Goal: Transaction & Acquisition: Purchase product/service

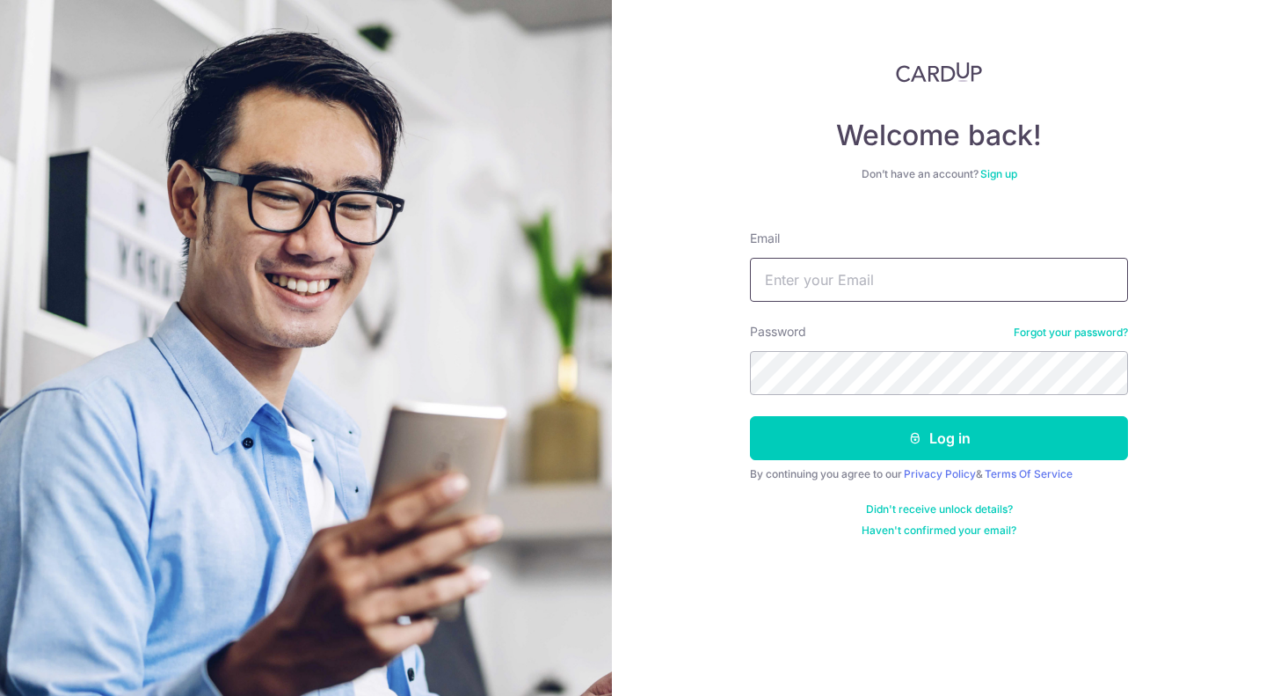
click at [907, 279] on input "Email" at bounding box center [939, 280] width 378 height 44
type input "hongjunjie@gmail.com"
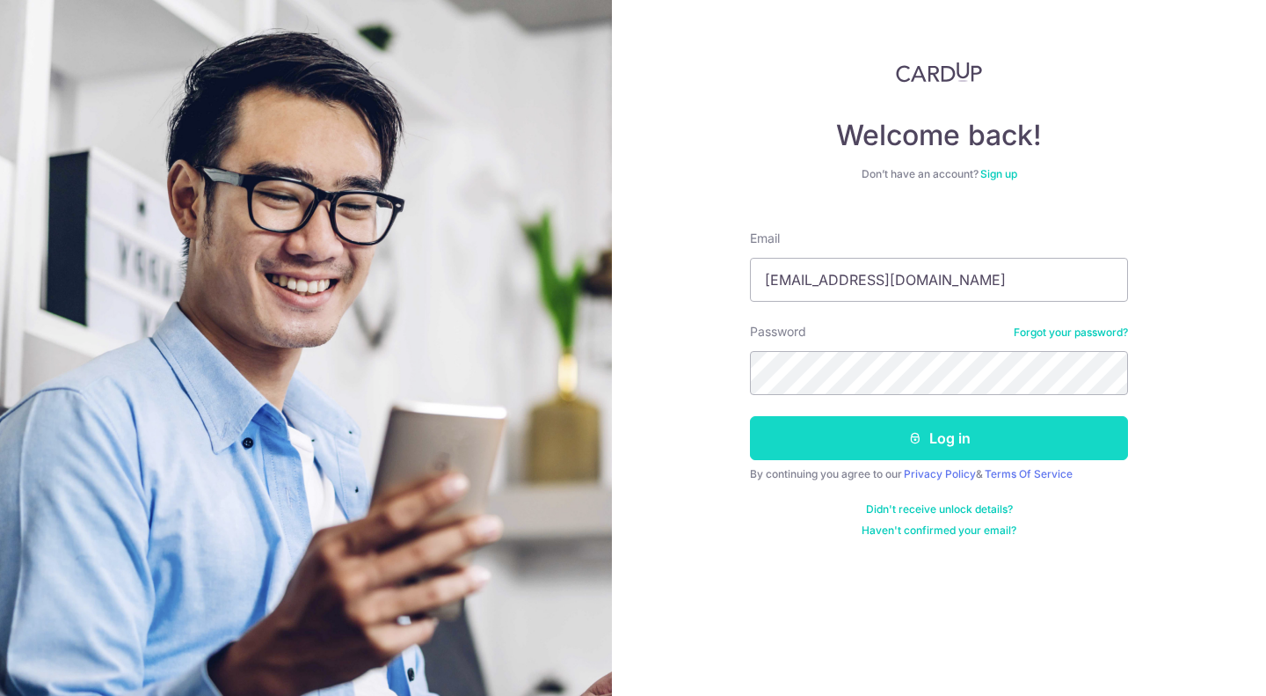
click at [952, 433] on button "Log in" at bounding box center [939, 438] width 378 height 44
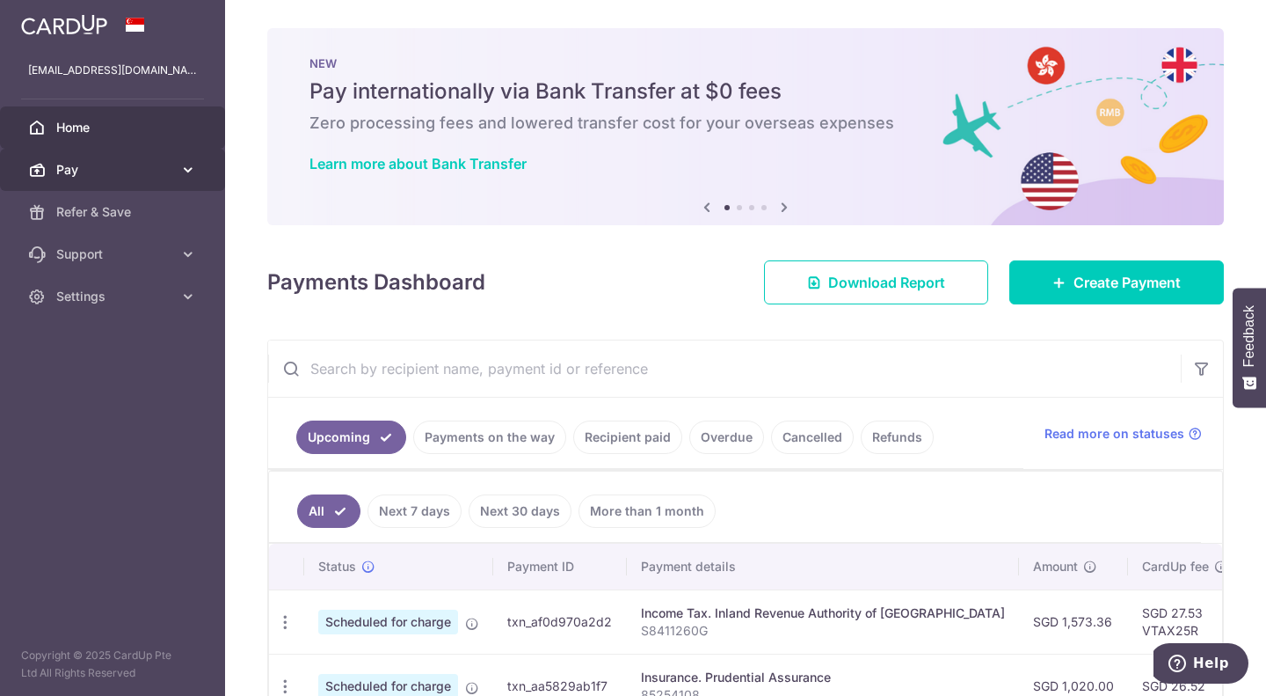
click at [137, 178] on span "Pay" at bounding box center [114, 170] width 116 height 18
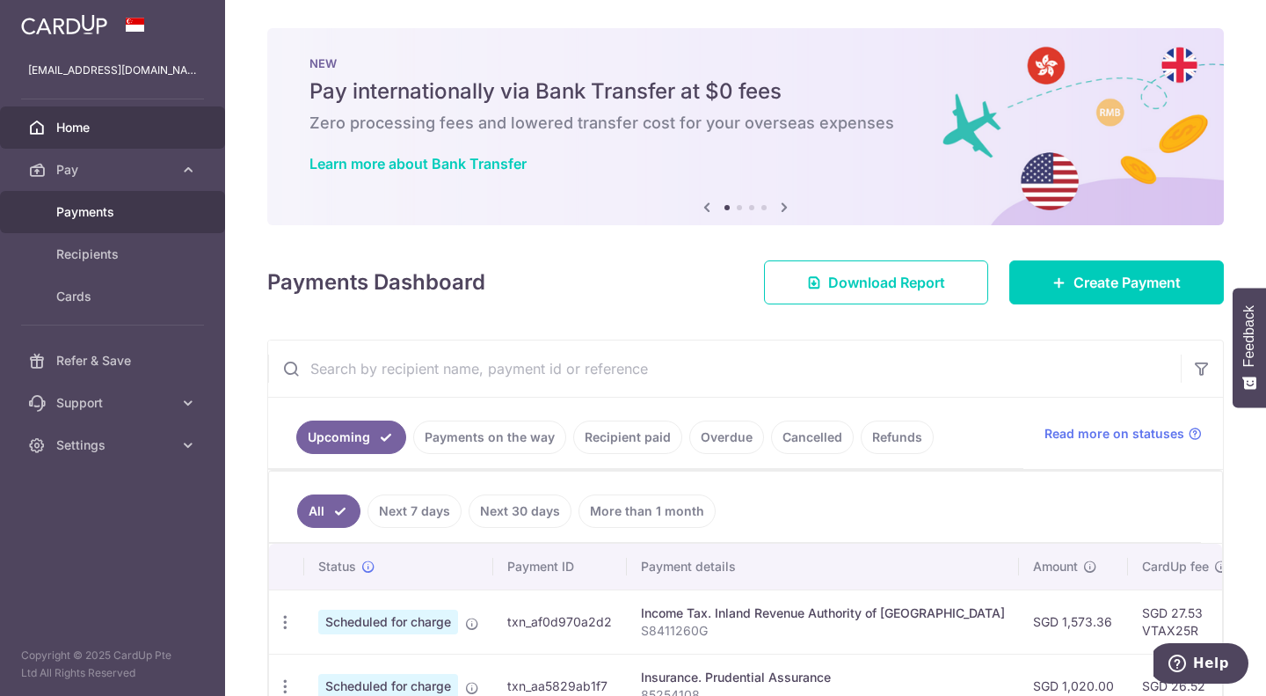
click at [118, 219] on span "Payments" at bounding box center [114, 212] width 116 height 18
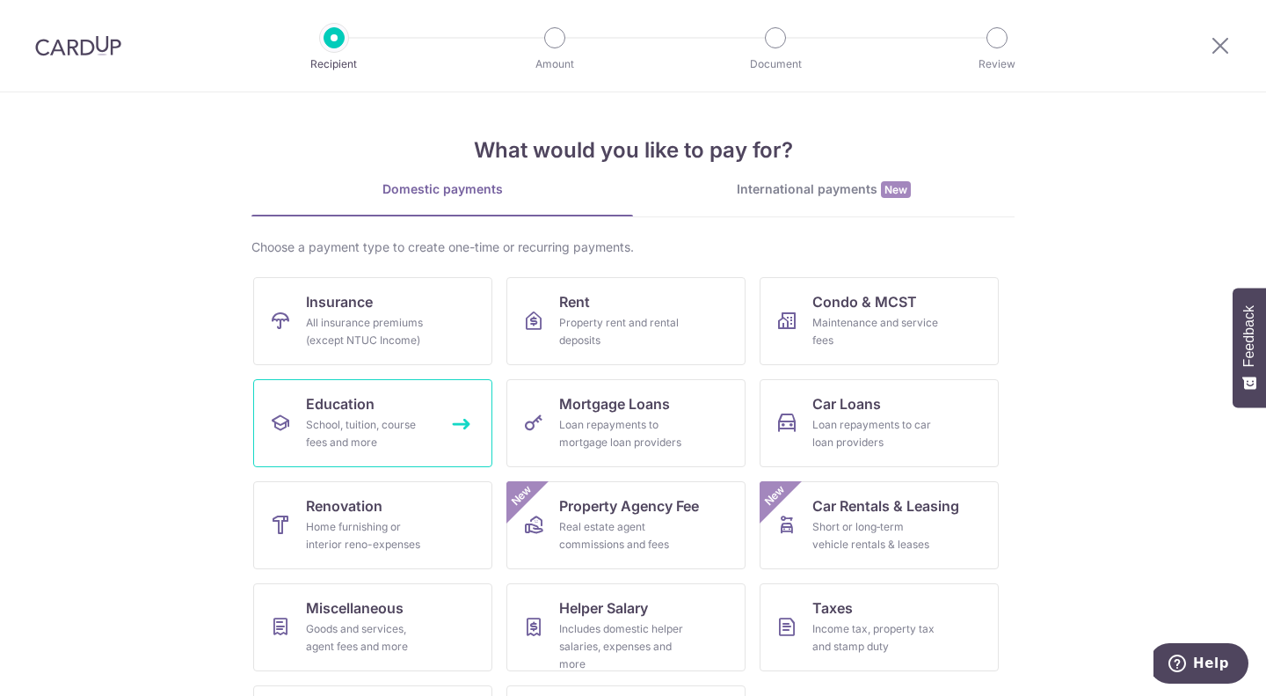
click at [388, 431] on div "School, tuition, course fees and more" at bounding box center [369, 433] width 127 height 35
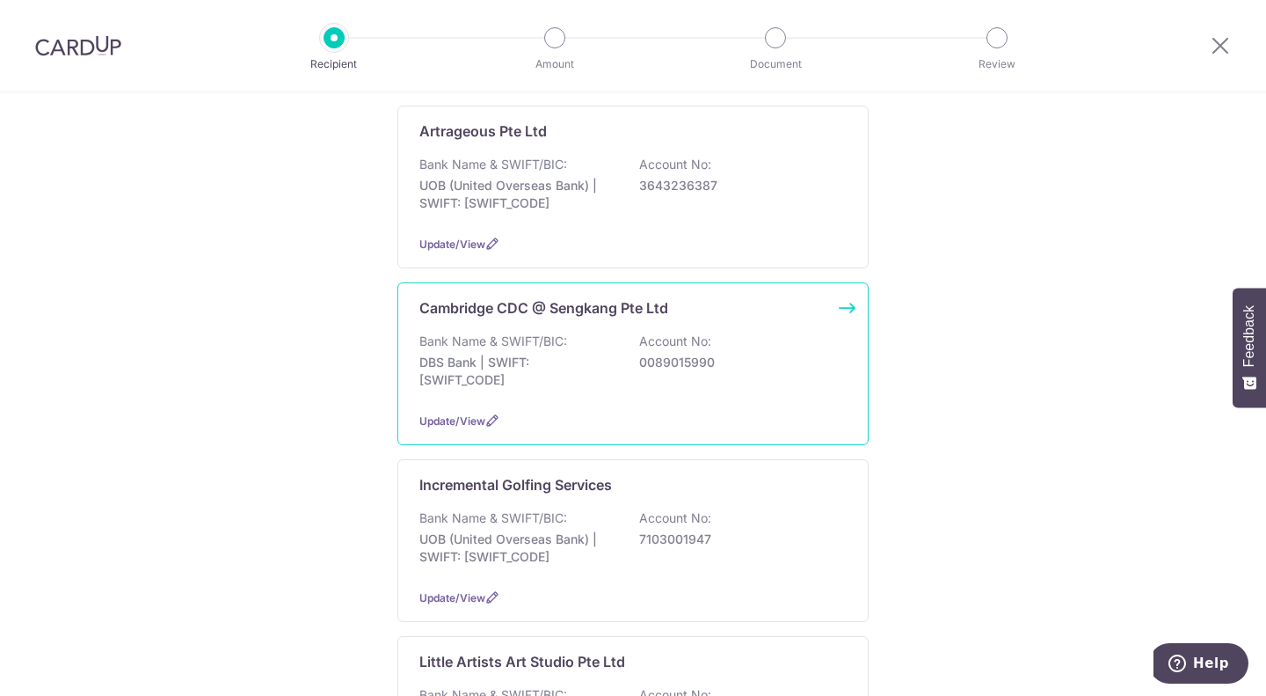
scroll to position [528, 0]
click at [560, 366] on p "UOB (United Overseas Bank) | SWIFT: UOVBSGSGXXX" at bounding box center [517, 371] width 197 height 35
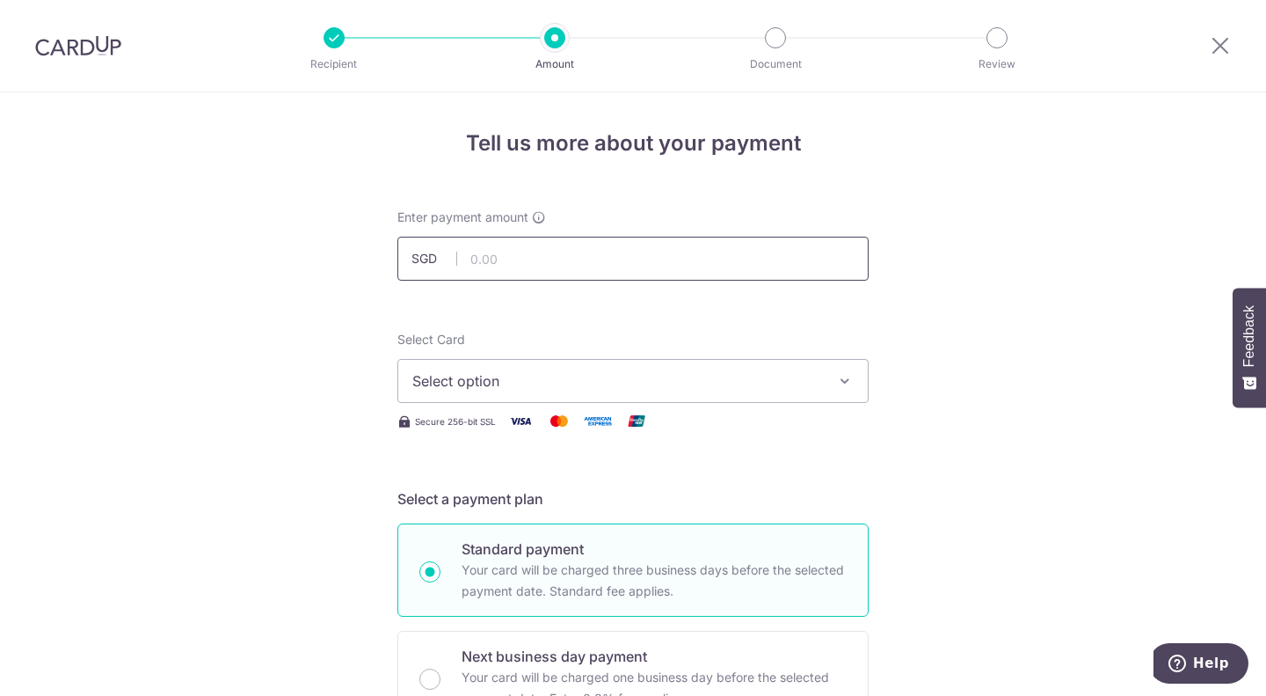
click at [505, 247] on input "text" at bounding box center [632, 259] width 471 height 44
click at [518, 250] on input "text" at bounding box center [632, 259] width 471 height 44
type input "679.90"
click at [481, 366] on button "Select option" at bounding box center [632, 381] width 471 height 44
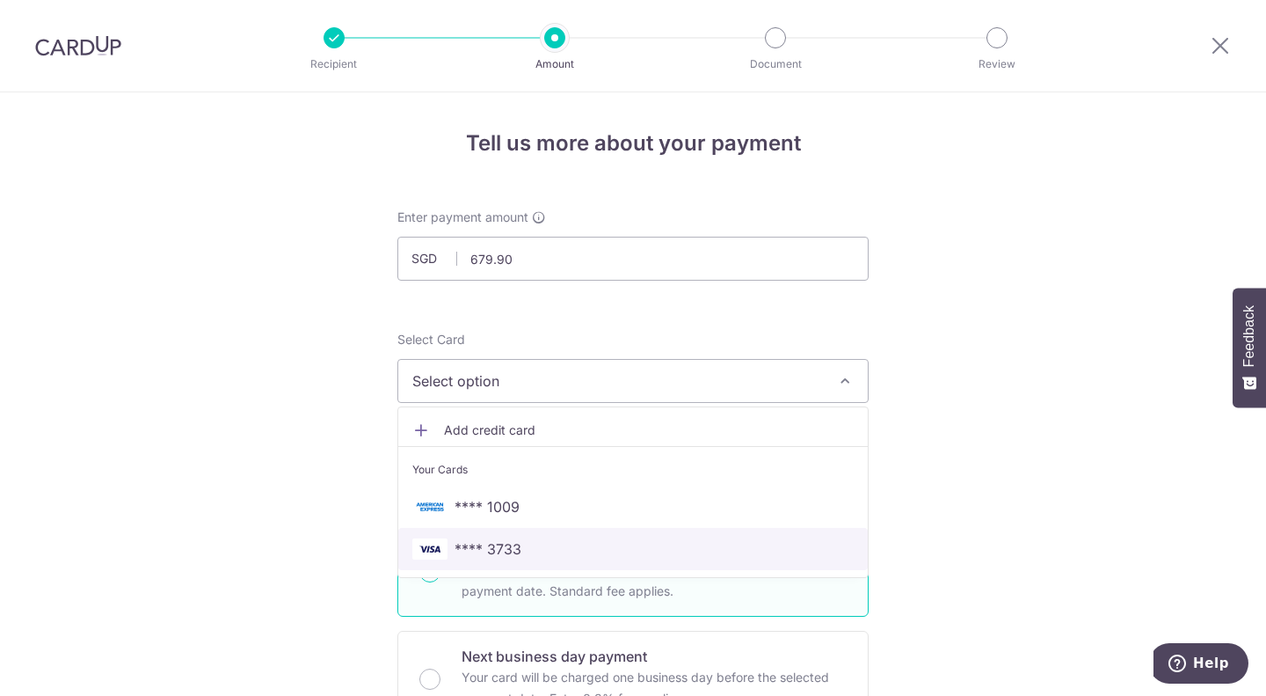
click at [484, 544] on span "**** 3733" at bounding box center [488, 548] width 67 height 21
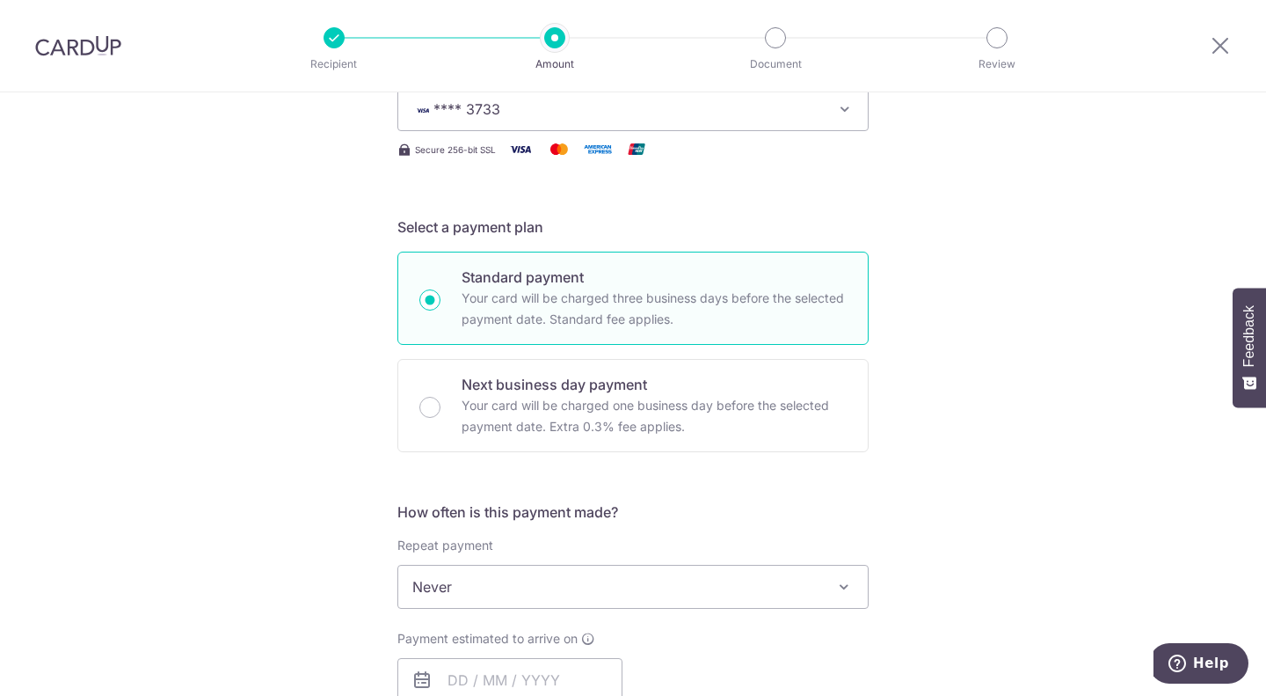
scroll to position [352, 0]
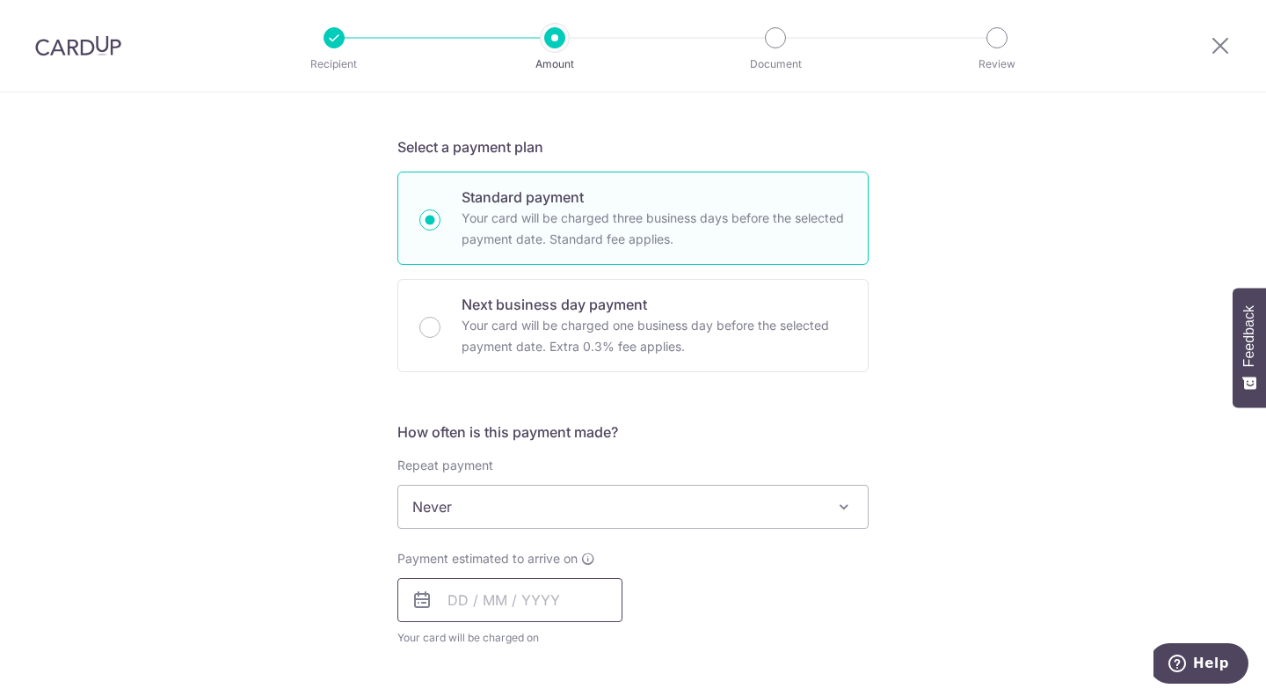
click at [480, 584] on input "text" at bounding box center [509, 600] width 225 height 44
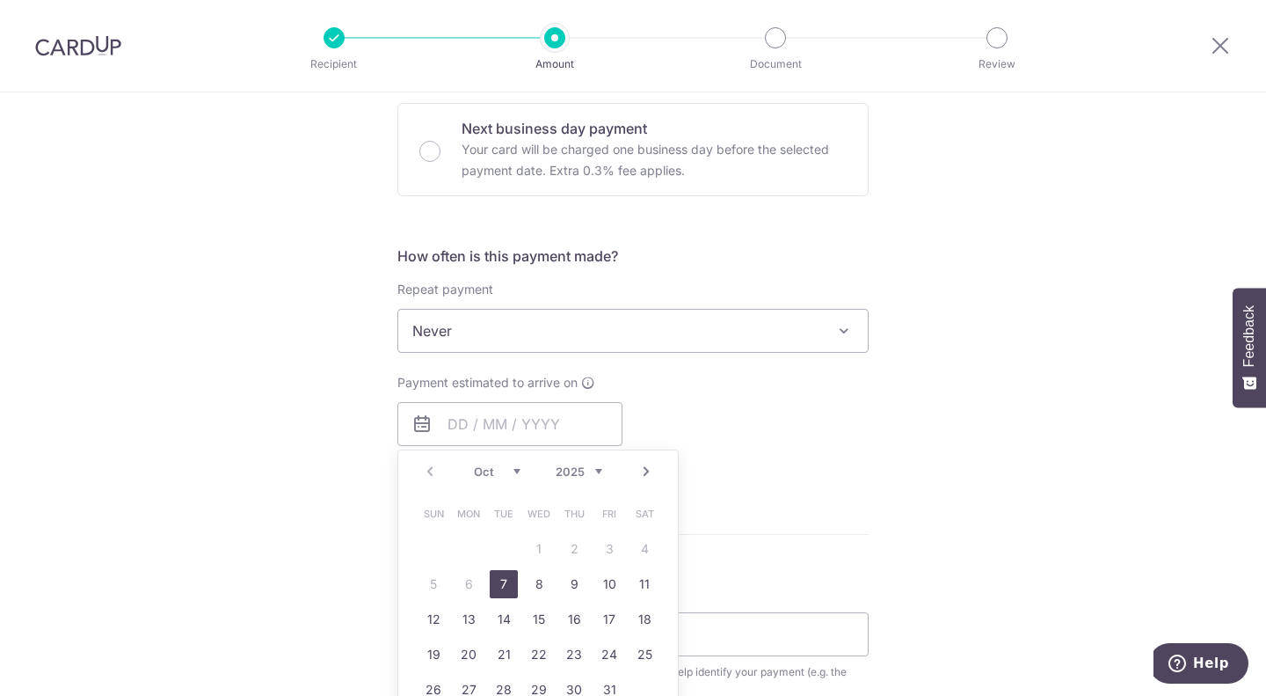
click at [498, 587] on link "7" at bounding box center [504, 584] width 28 height 28
type input "[DATE]"
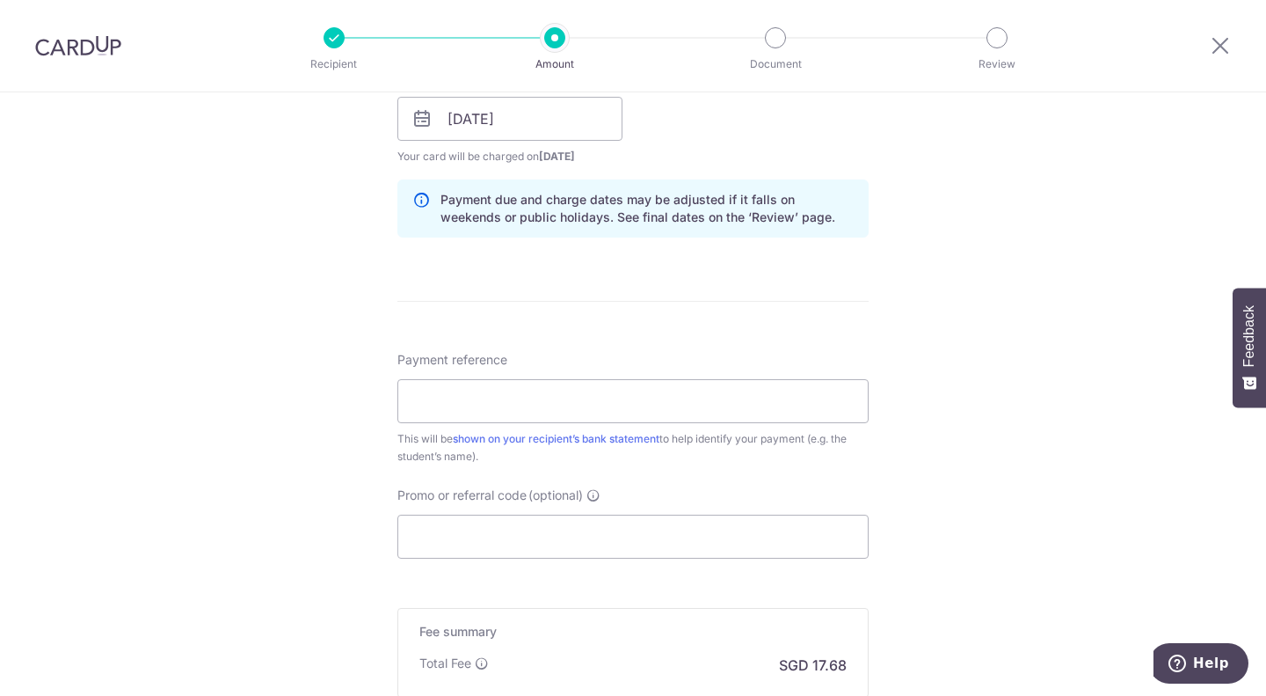
scroll to position [879, 0]
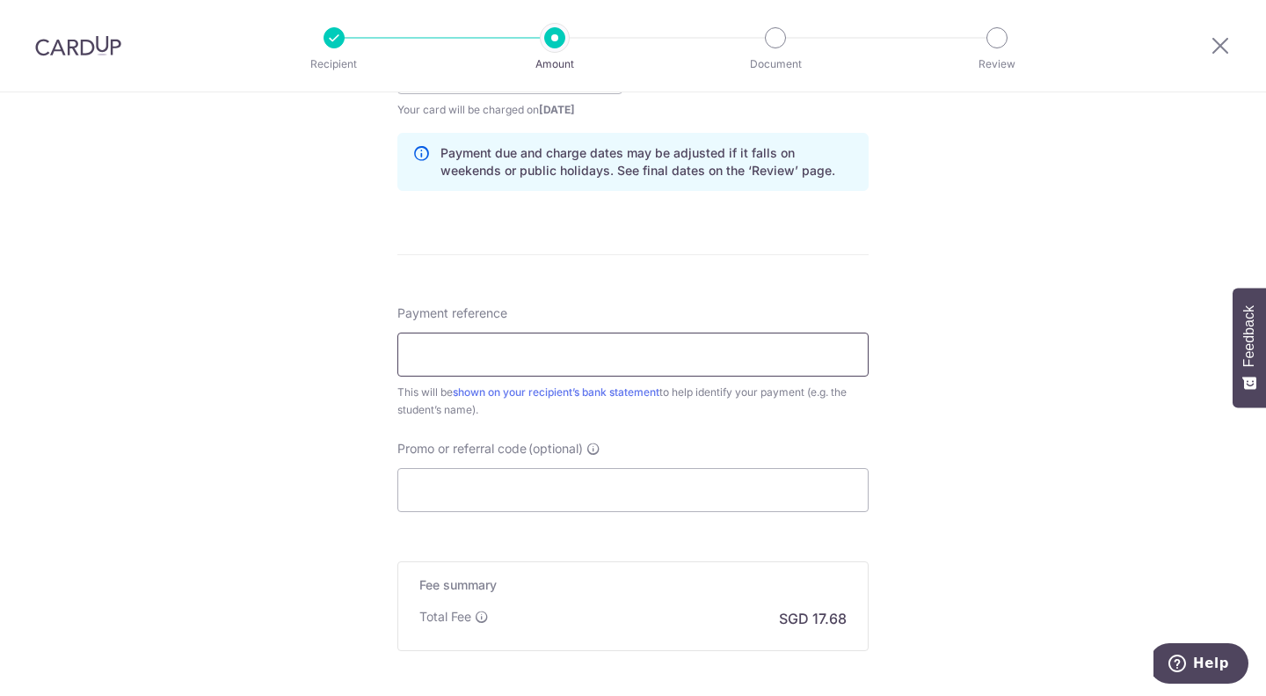
click at [426, 346] on input "Payment reference" at bounding box center [632, 354] width 471 height 44
type input "JJ -OCT"
click at [456, 505] on input "Promo or referral code (optional)" at bounding box center [632, 490] width 471 height 44
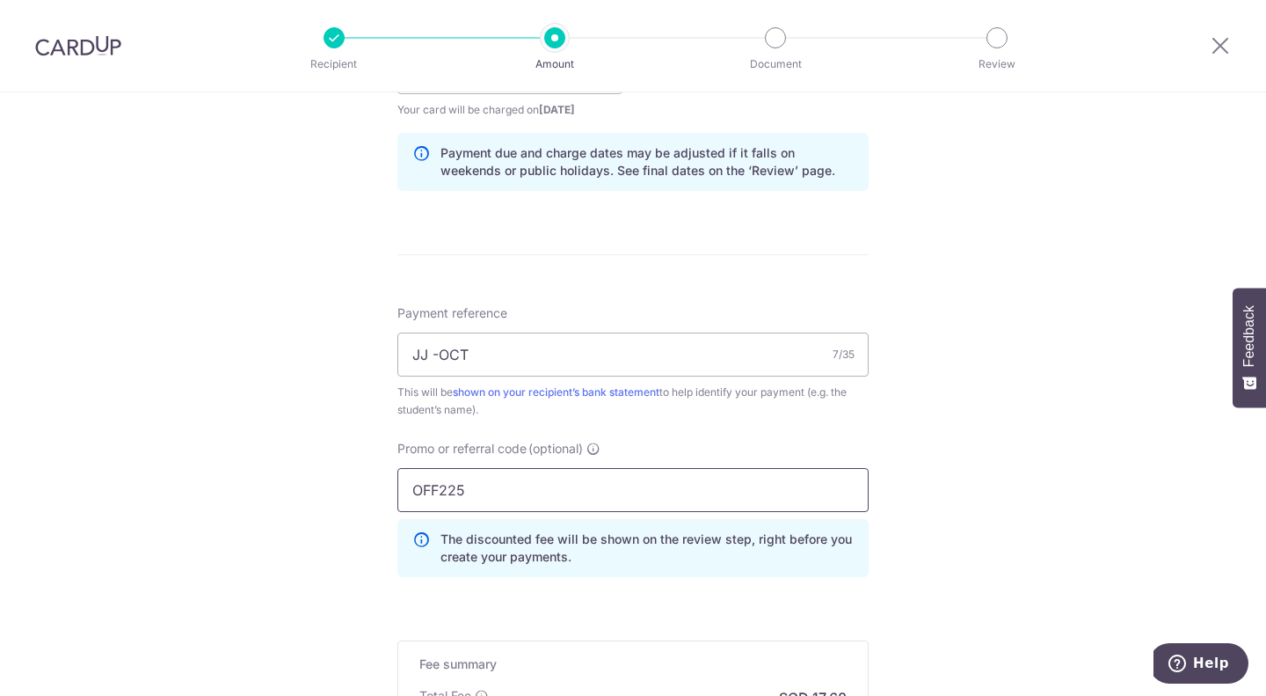
type input "OFF225"
click at [219, 382] on div "Tell us more about your payment Enter payment amount SGD 679.90 679.90 Select C…" at bounding box center [633, 84] width 1266 height 1742
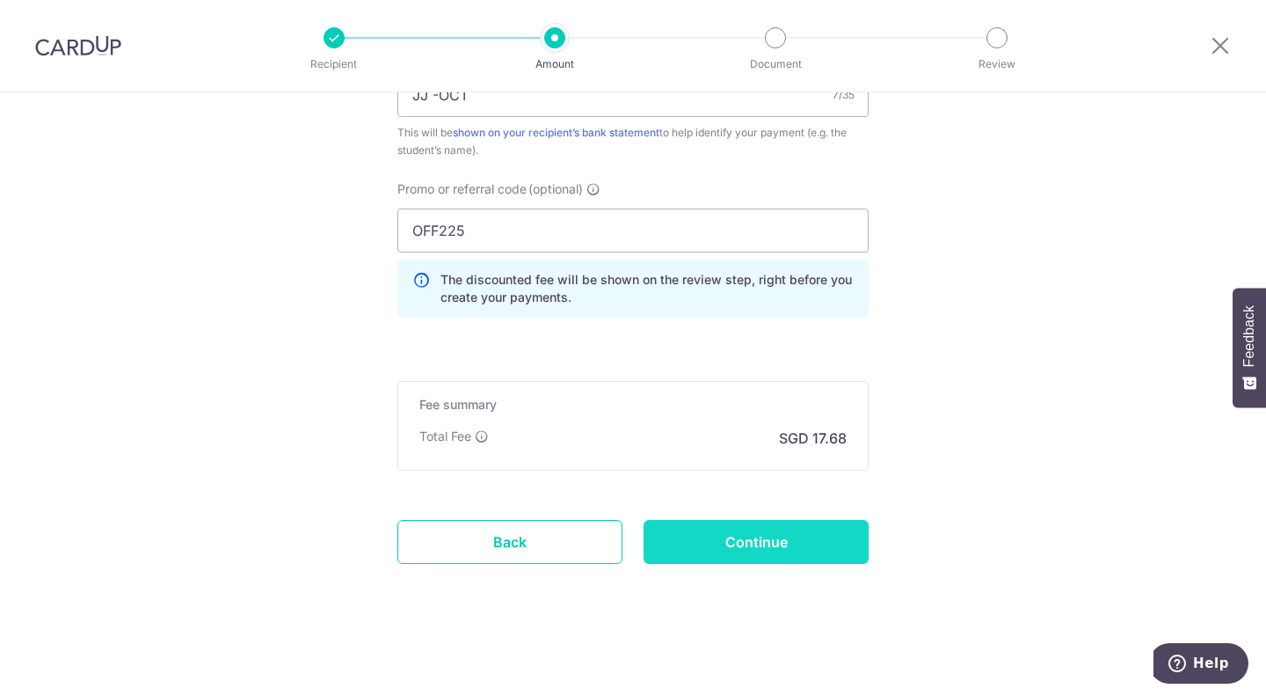
click at [762, 535] on input "Continue" at bounding box center [756, 542] width 225 height 44
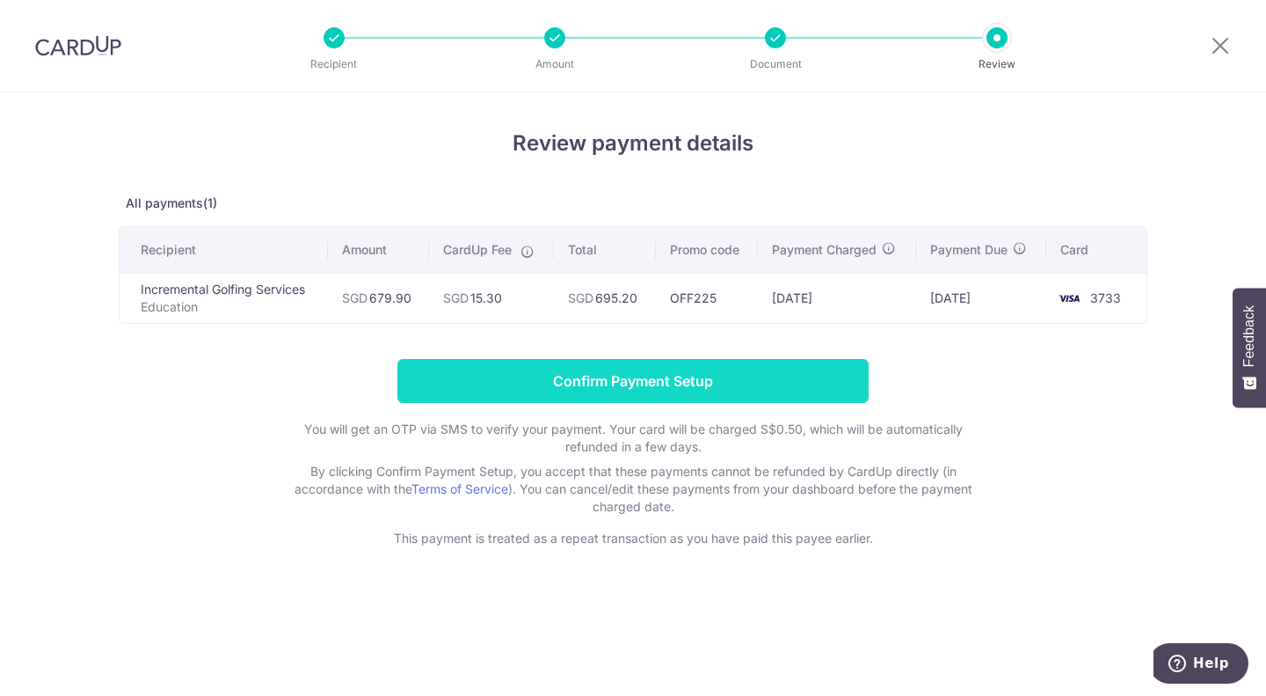
click at [572, 382] on input "Confirm Payment Setup" at bounding box center [632, 381] width 471 height 44
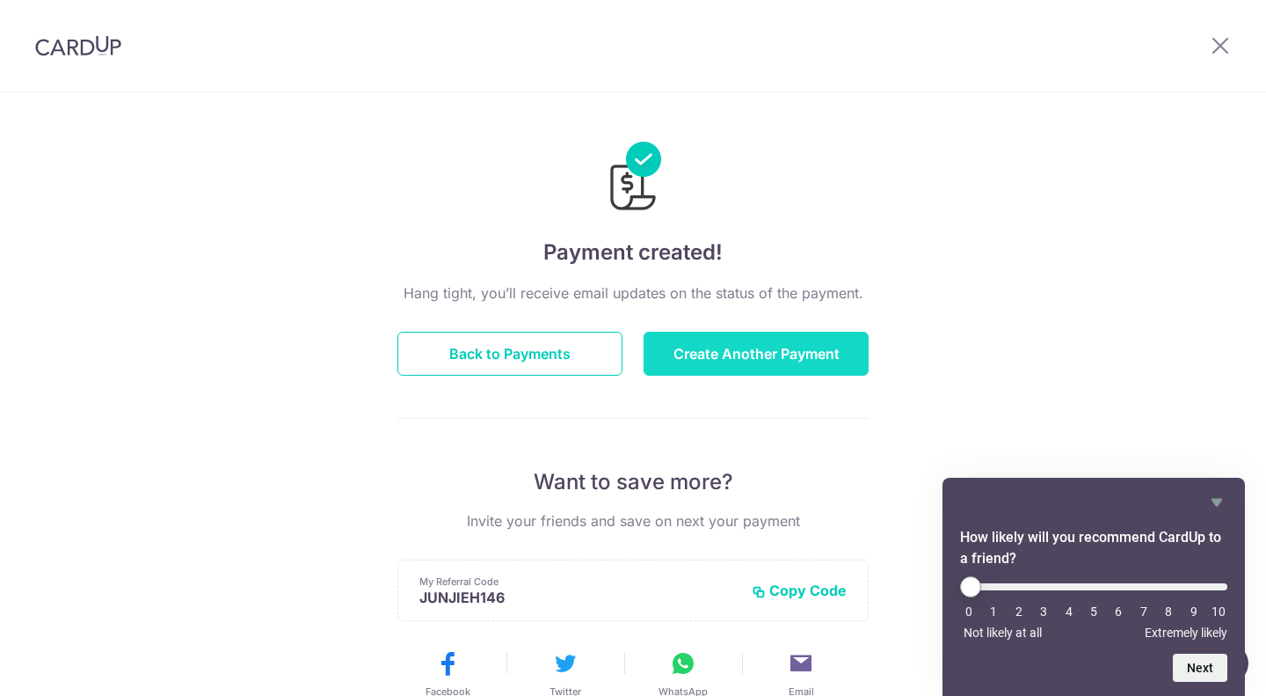
click at [682, 349] on button "Create Another Payment" at bounding box center [756, 353] width 225 height 44
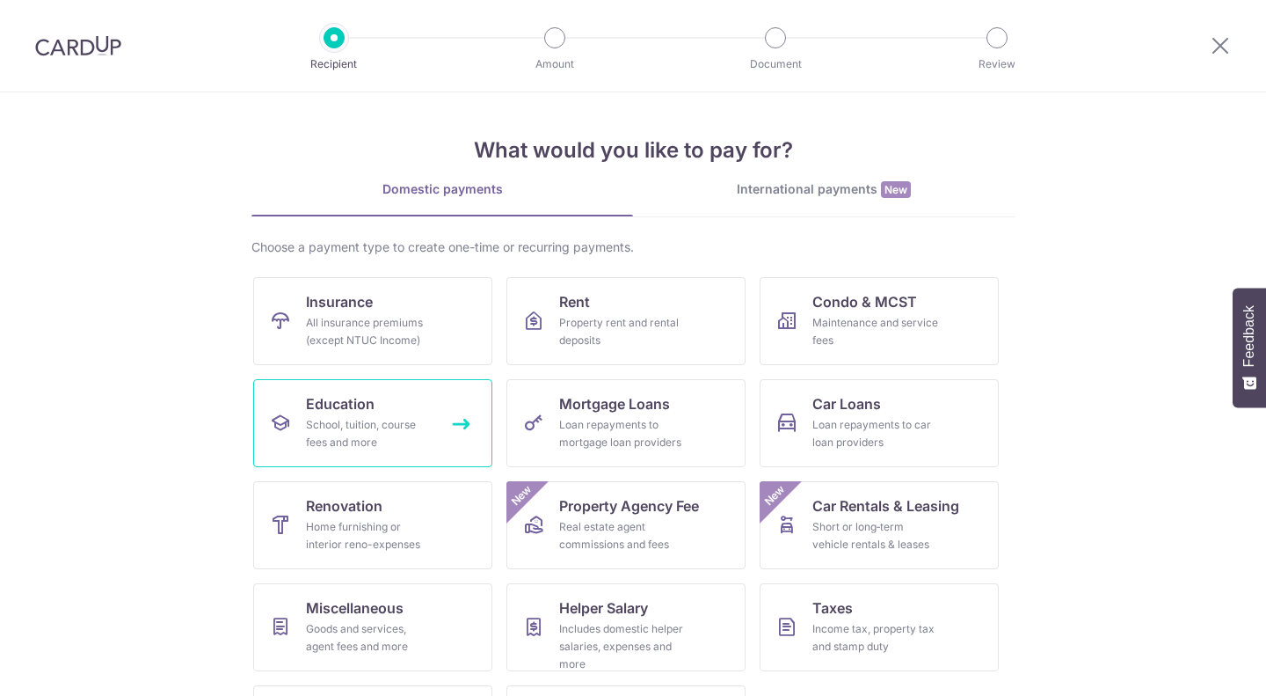
click at [428, 419] on link "Education School, tuition, course fees and more" at bounding box center [372, 423] width 239 height 88
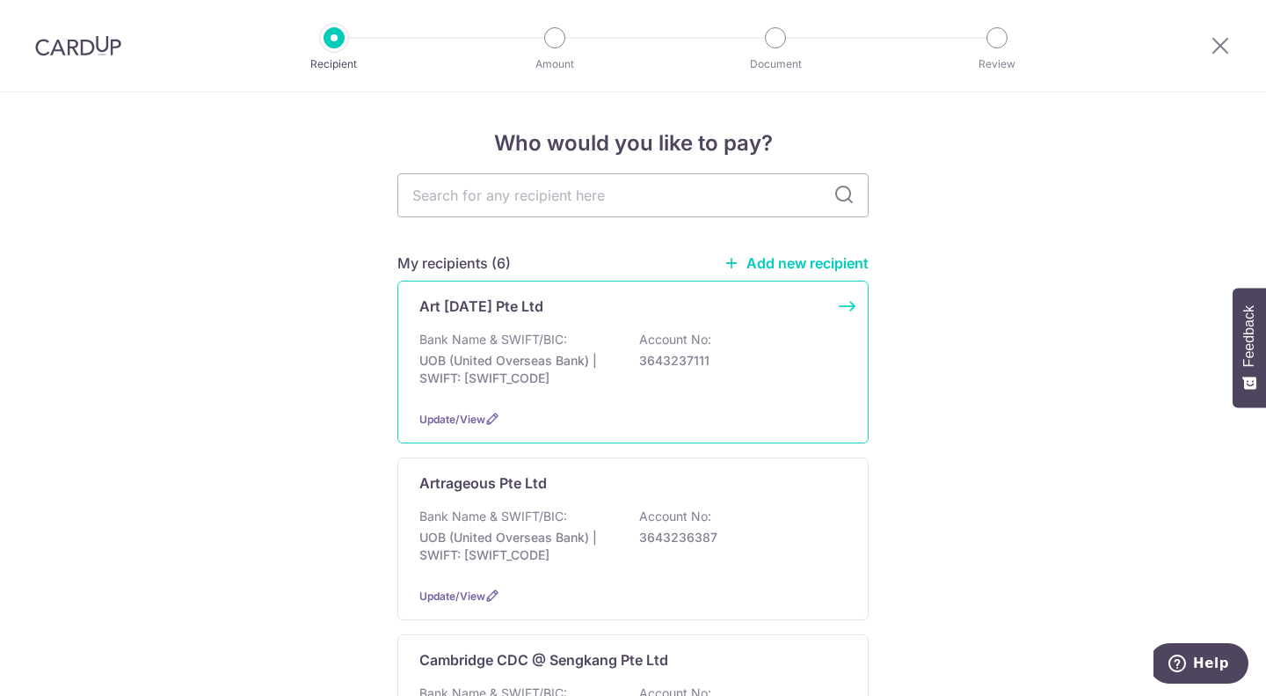
scroll to position [176, 0]
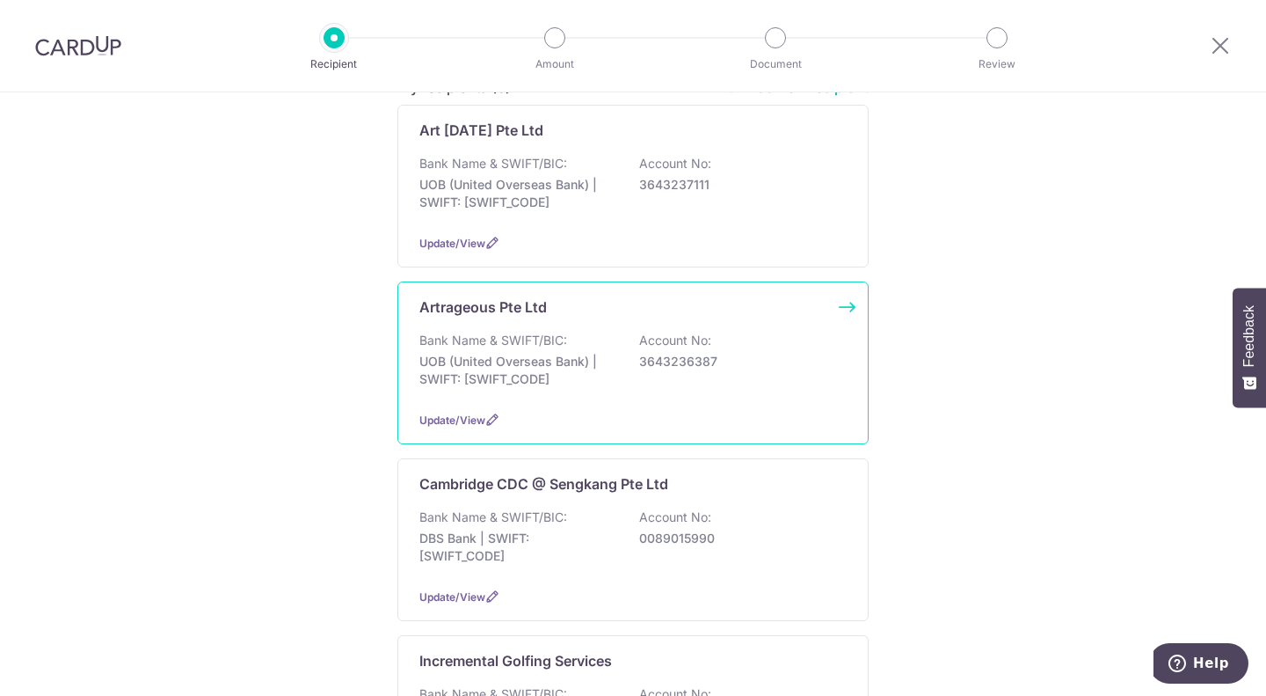
click at [491, 346] on p "Bank Name & SWIFT/BIC:" at bounding box center [493, 340] width 148 height 18
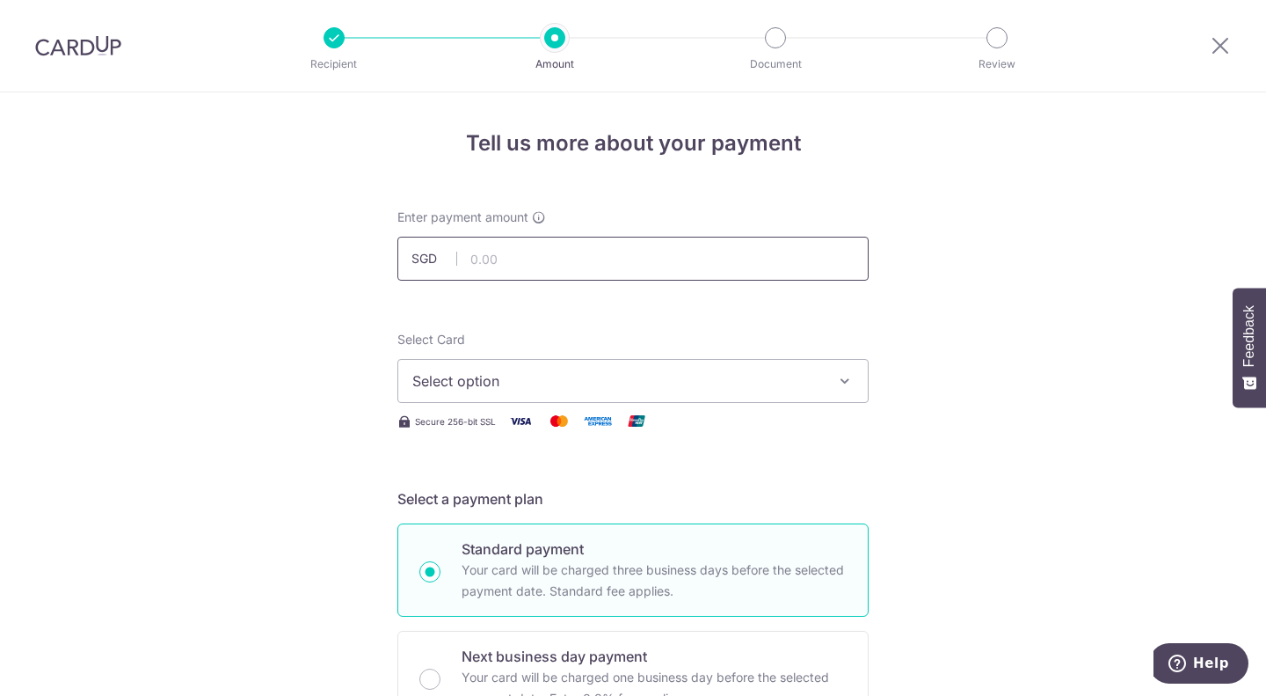
click at [543, 259] on input "text" at bounding box center [632, 259] width 471 height 44
type input "185.00"
click at [521, 367] on button "Select option" at bounding box center [632, 381] width 471 height 44
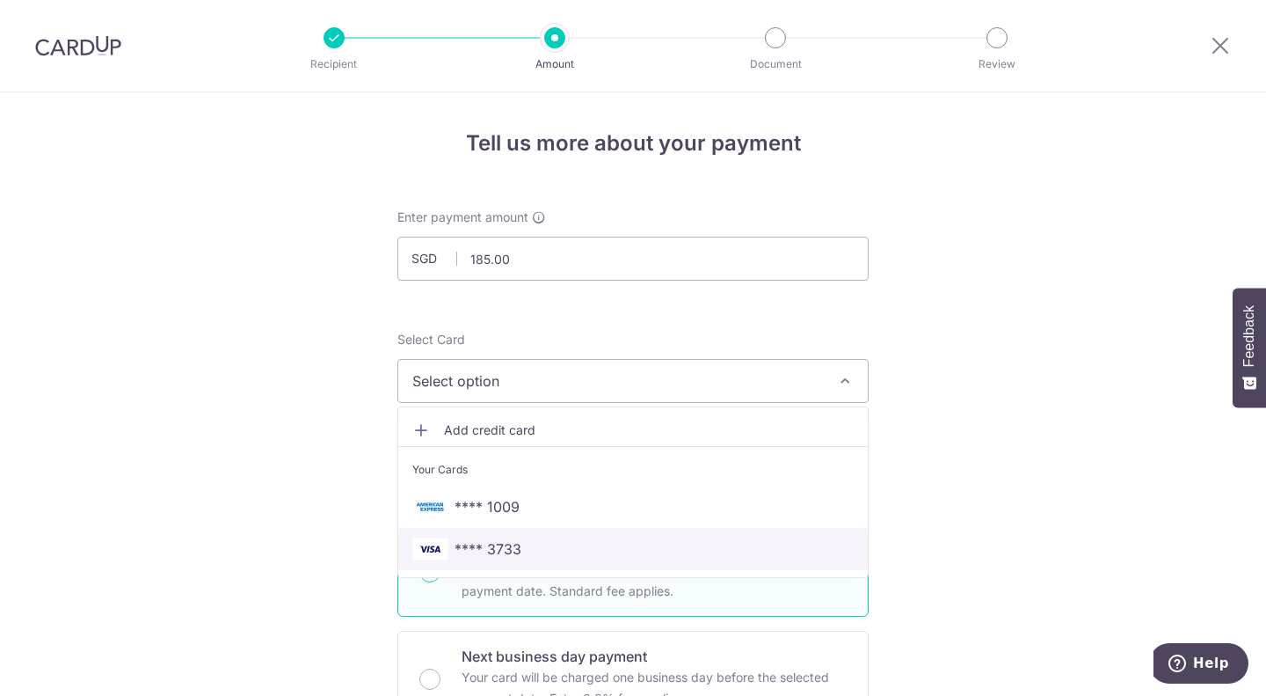
click at [502, 535] on link "**** 3733" at bounding box center [633, 549] width 470 height 42
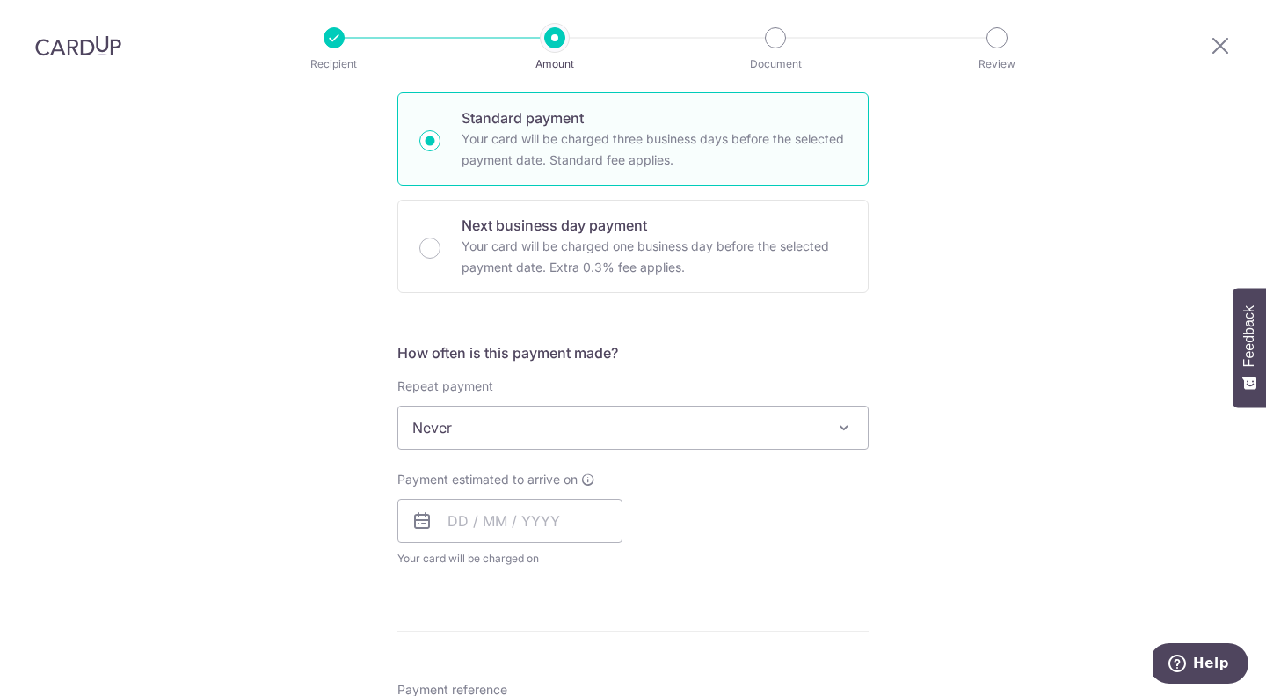
scroll to position [528, 0]
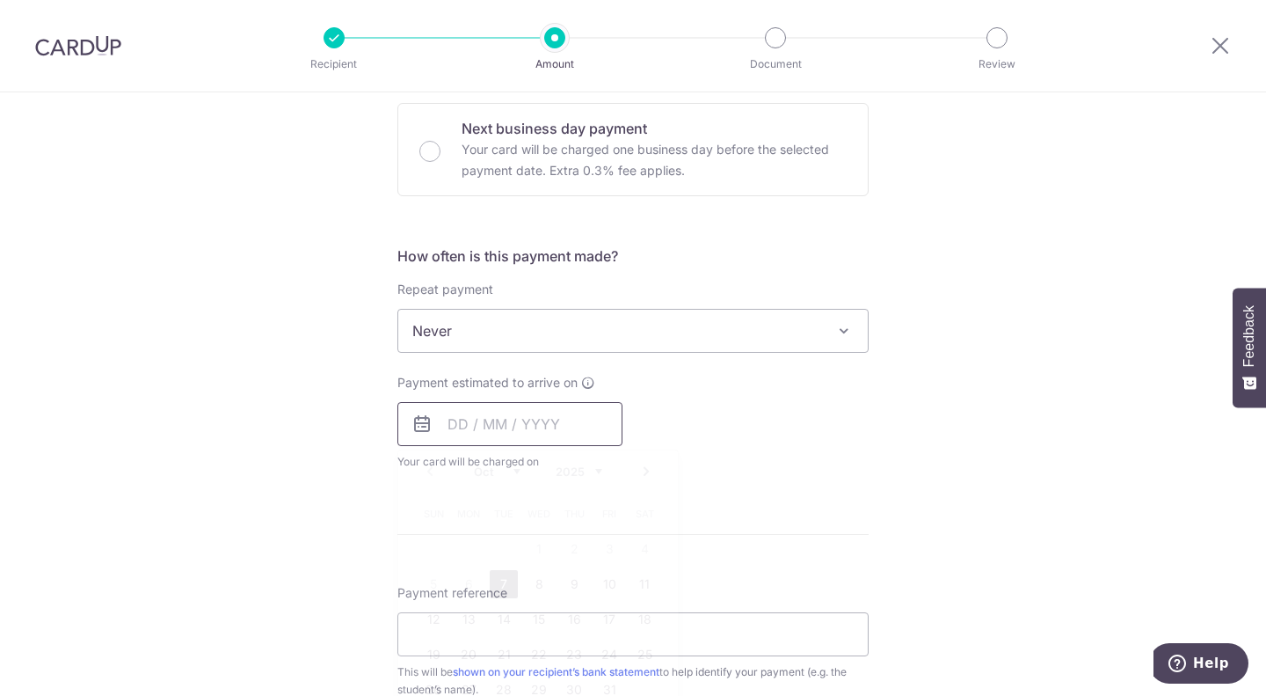
click at [459, 440] on input "text" at bounding box center [509, 424] width 225 height 44
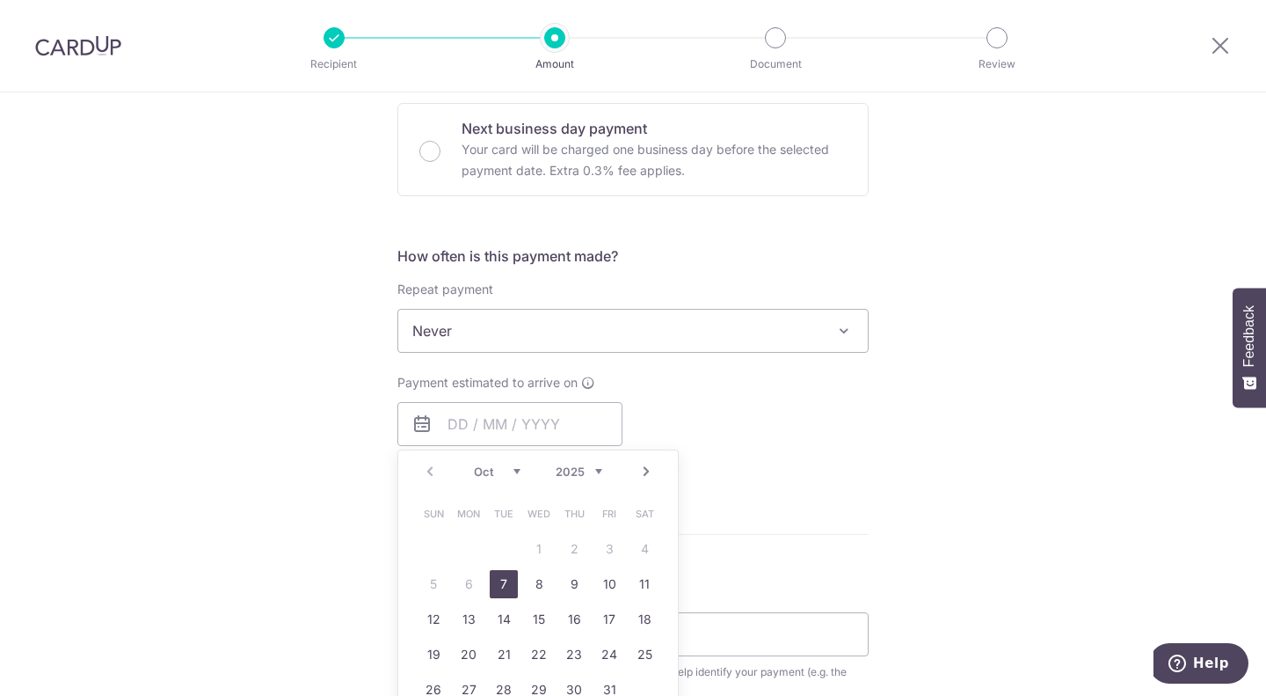
click at [495, 581] on link "7" at bounding box center [504, 584] width 28 height 28
type input "07/10/2025"
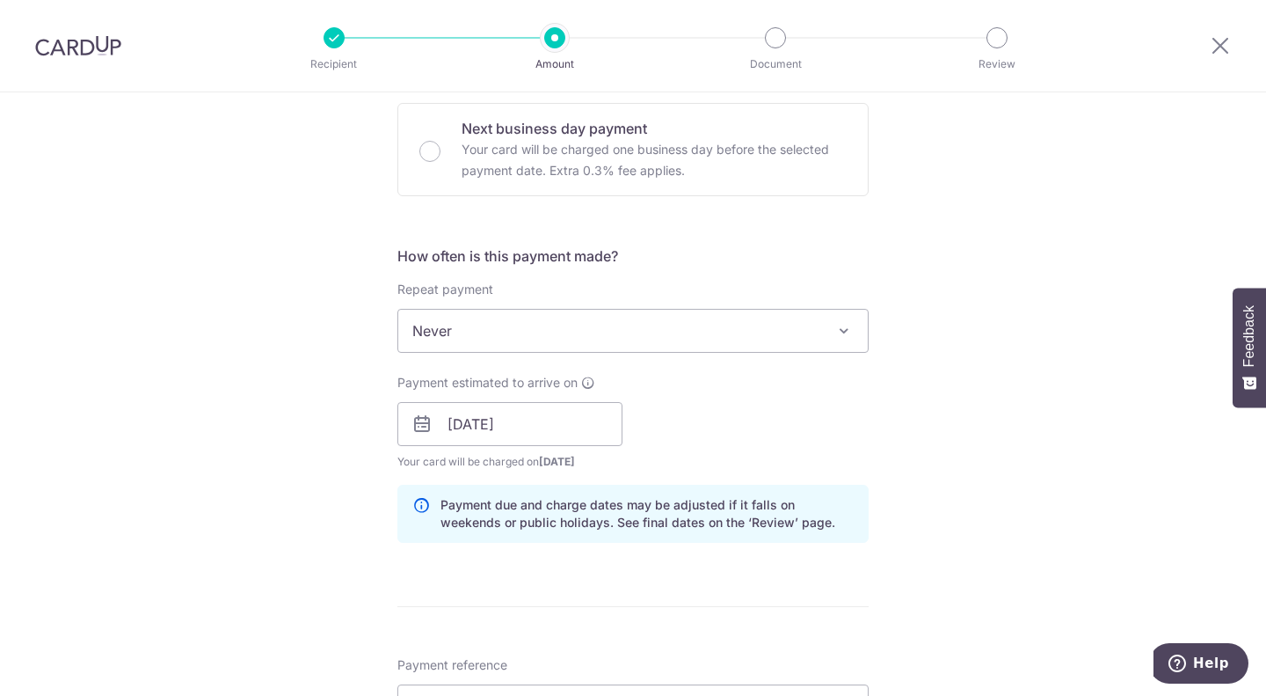
scroll to position [791, 0]
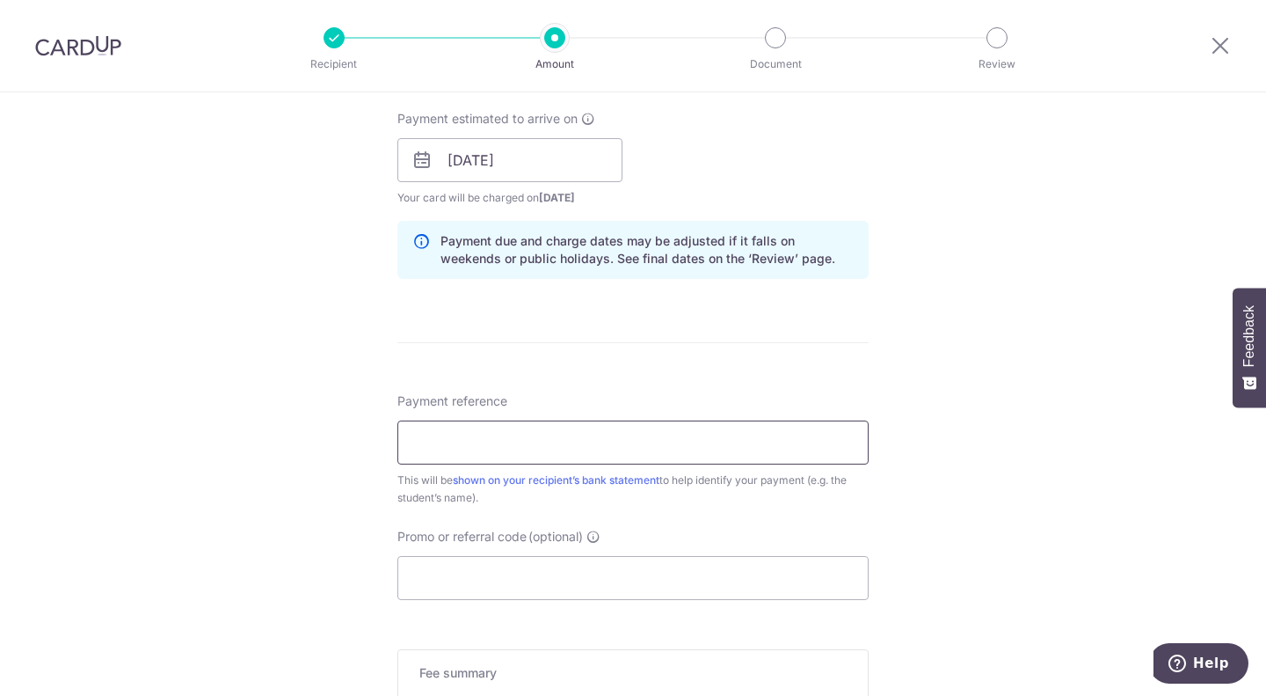
click at [473, 441] on input "Payment reference" at bounding box center [632, 442] width 471 height 44
paste input "AR25-74328"
paste input "Hong Kailin Leona"
type input "AR25-74328 Hong Kailin Leona"
click at [445, 575] on input "Promo or referral code (optional)" at bounding box center [632, 578] width 471 height 44
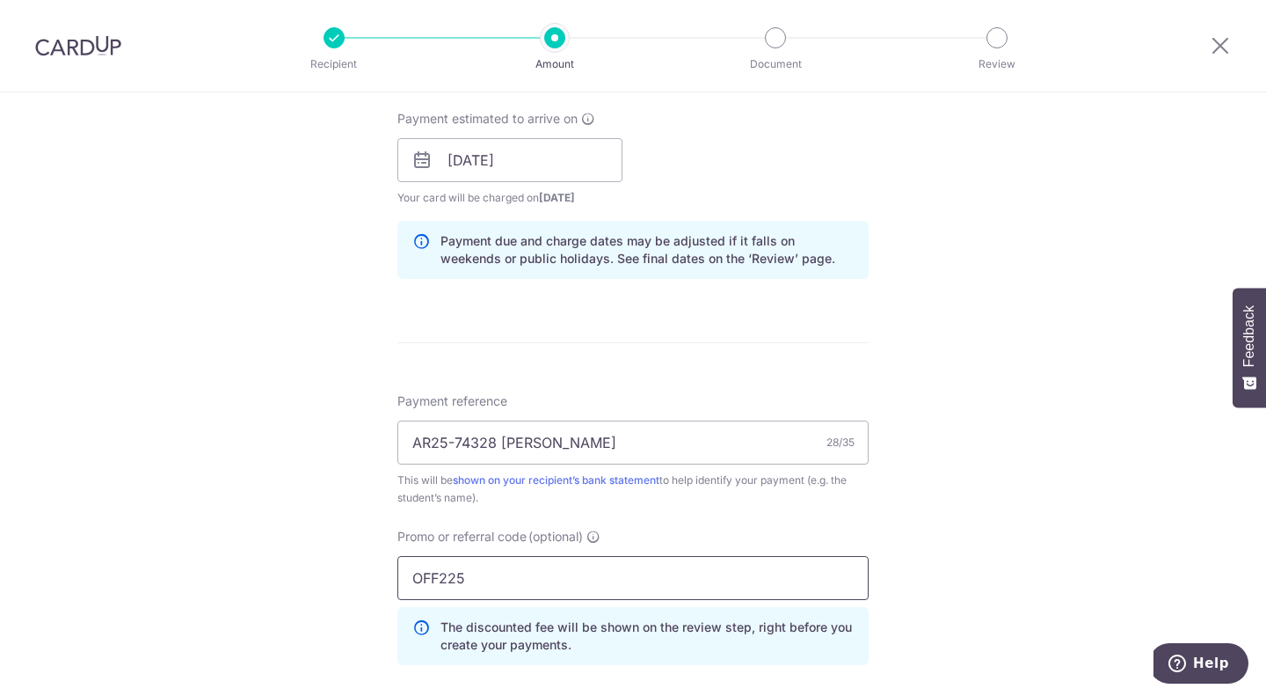
type input "OFF225"
click at [150, 434] on div "Tell us more about your payment Enter payment amount SGD 185.00 185.00 Select C…" at bounding box center [633, 172] width 1266 height 1742
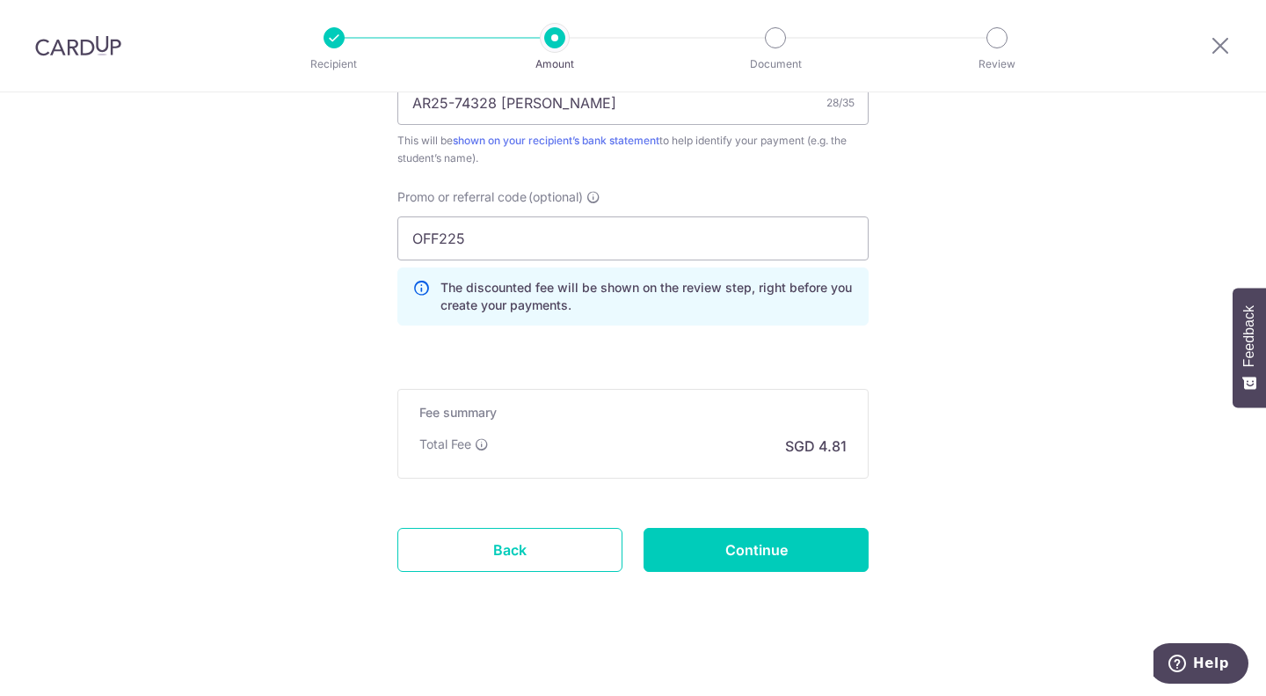
scroll to position [1139, 0]
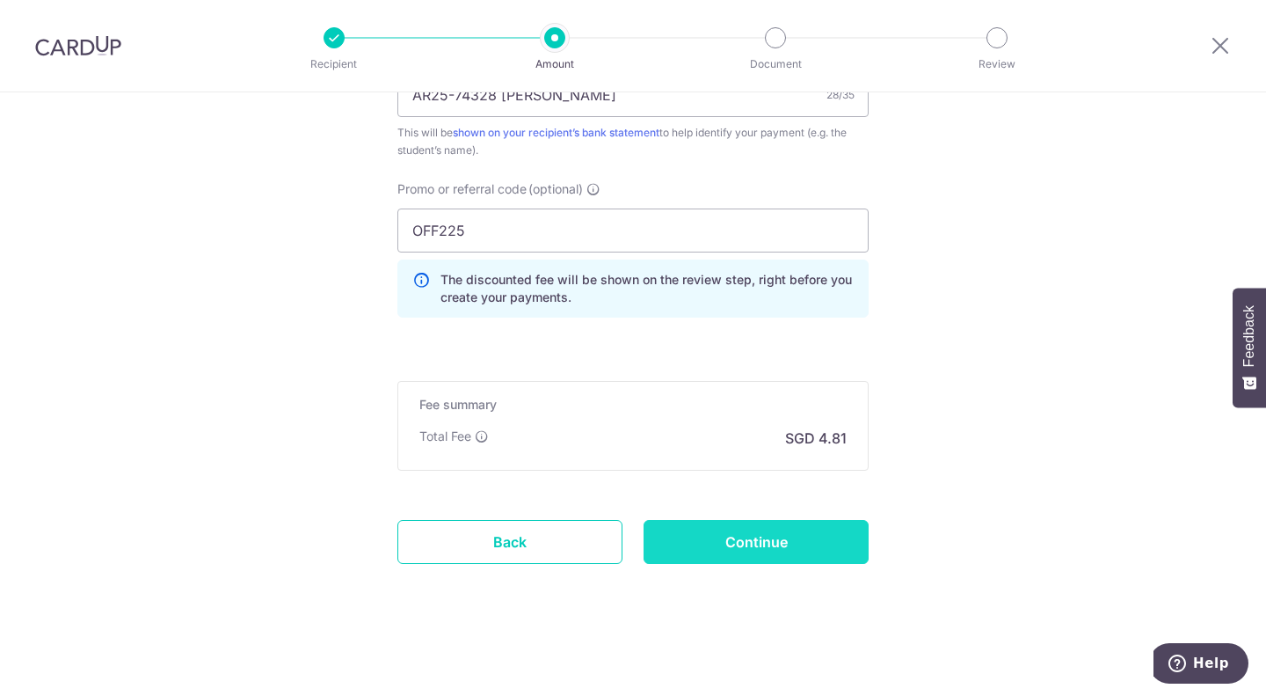
click at [778, 540] on input "Continue" at bounding box center [756, 542] width 225 height 44
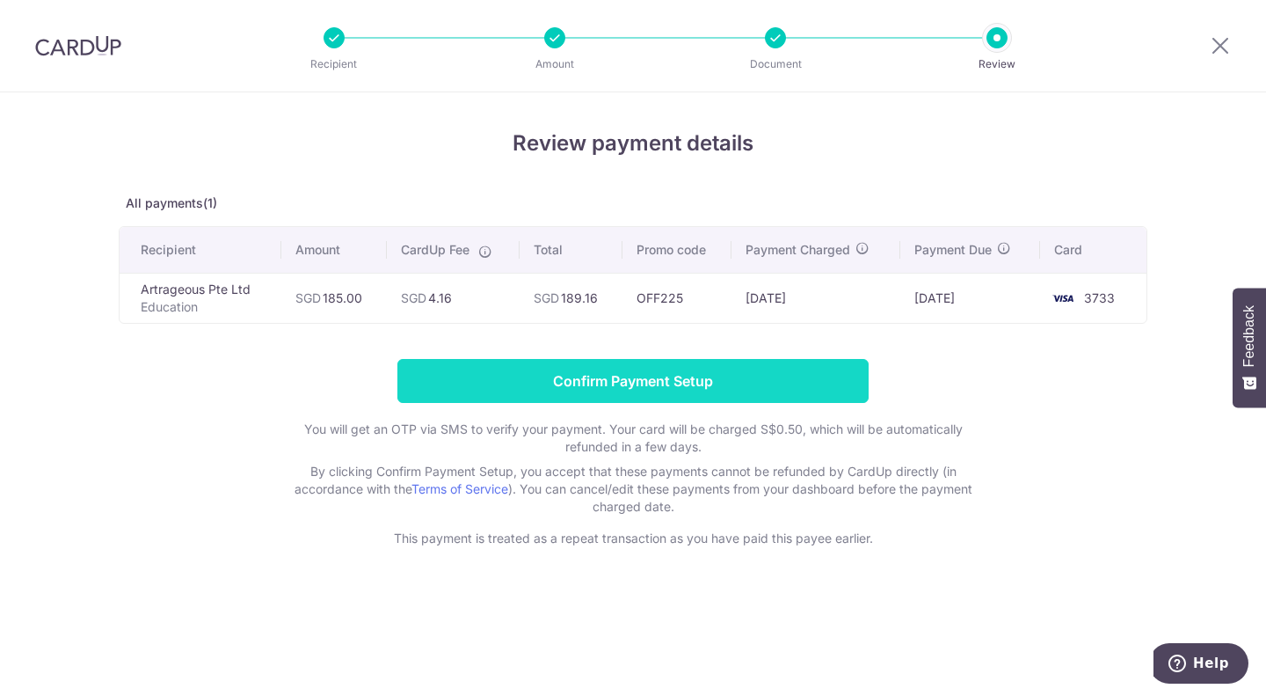
click at [481, 390] on input "Confirm Payment Setup" at bounding box center [632, 381] width 471 height 44
